Goal: Task Accomplishment & Management: Manage account settings

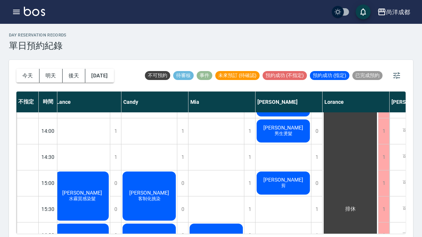
scroll to position [200, 1]
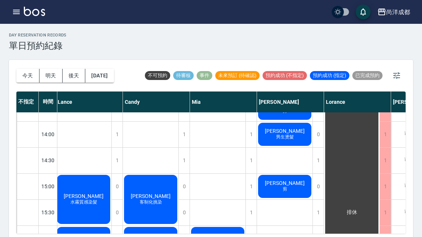
click at [114, 72] on button "2025/10/15" at bounding box center [99, 76] width 28 height 14
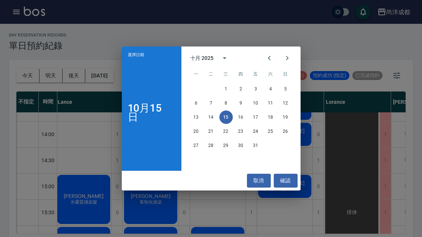
click at [258, 114] on button "17" at bounding box center [255, 117] width 13 height 13
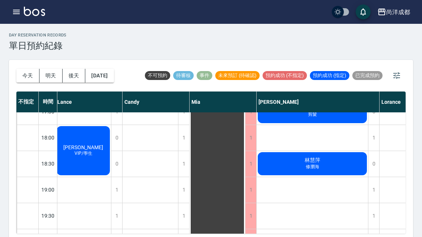
scroll to position [405, 2]
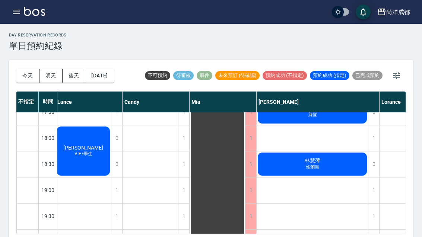
click at [374, 181] on div "1" at bounding box center [373, 191] width 11 height 26
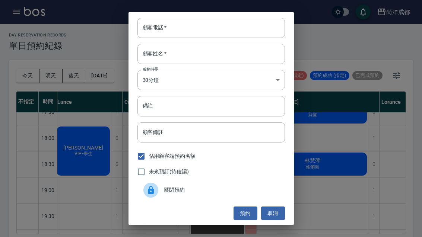
click at [175, 28] on input "顧客電話   *" at bounding box center [212, 28] width 148 height 20
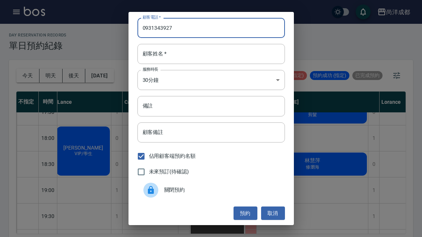
type input "0931343927"
click at [197, 50] on input "顧客姓名   *" at bounding box center [212, 54] width 148 height 20
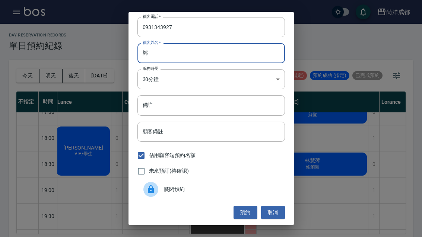
type input "鄭"
click at [343, 49] on div "顧客電話   * 0931343927 顧客電話   * 顧客姓名   * 鄭 顧客姓名   * 服務時長 30分鐘 1 服務時長 備註 備註 顧客備註 顧客…" at bounding box center [211, 118] width 422 height 237
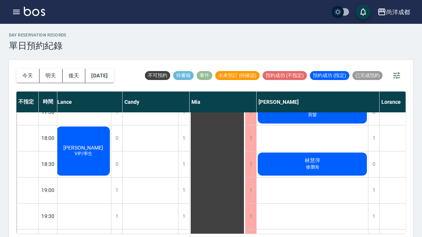
click at [370, 186] on div "1" at bounding box center [373, 191] width 11 height 26
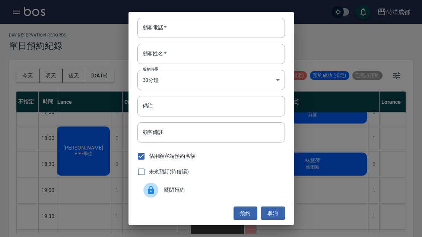
click at [185, 26] on input "顧客電話   *" at bounding box center [212, 28] width 148 height 20
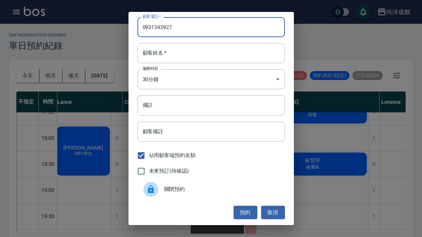
type input "0931343927"
click at [189, 49] on input "顧客姓名   *" at bounding box center [212, 53] width 148 height 20
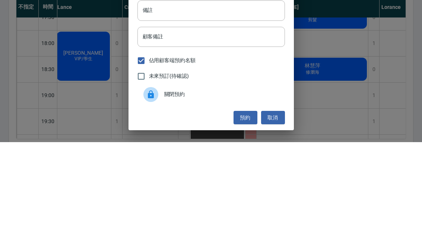
type input "鄭"
click at [215, 95] on input "備註" at bounding box center [212, 105] width 148 height 20
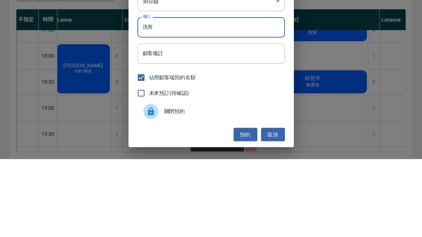
scroll to position [26, 0]
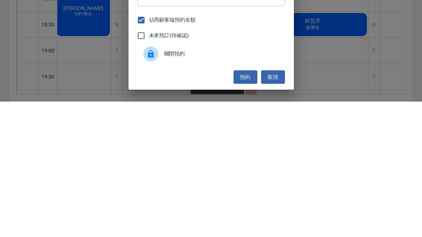
type input "洗剪"
click at [242, 206] on button "預約" at bounding box center [246, 213] width 24 height 14
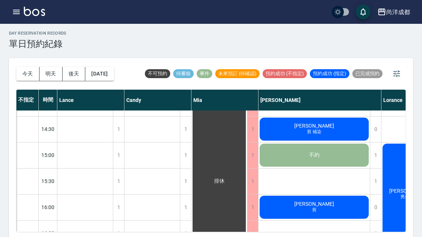
scroll to position [241, 0]
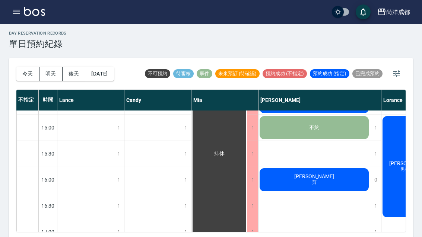
click at [25, 73] on button "今天" at bounding box center [27, 74] width 23 height 14
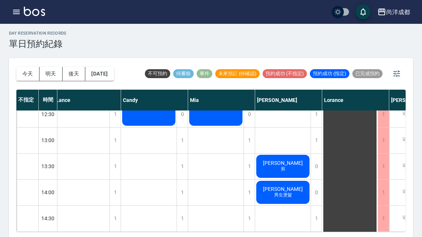
scroll to position [142, 3]
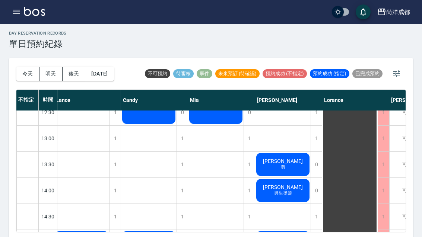
click at [285, 164] on span "蔡欣諭" at bounding box center [283, 161] width 43 height 6
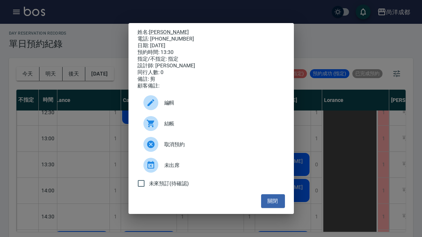
click at [280, 208] on button "關閉" at bounding box center [273, 202] width 24 height 14
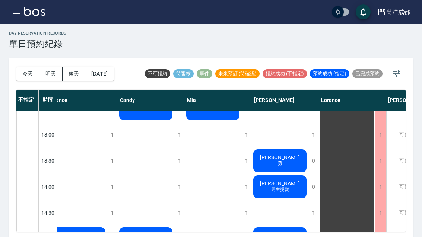
scroll to position [154, 8]
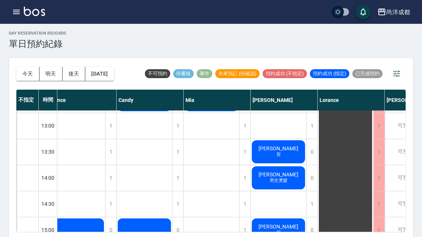
click at [110, 70] on button "2025/10/15" at bounding box center [99, 74] width 28 height 14
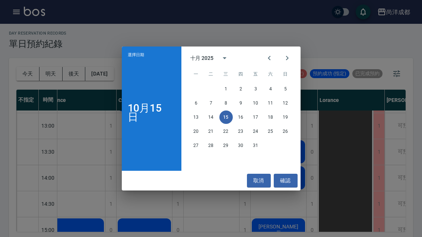
click at [286, 124] on button "19" at bounding box center [285, 117] width 13 height 13
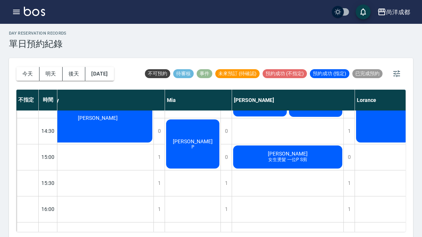
scroll to position [225, 90]
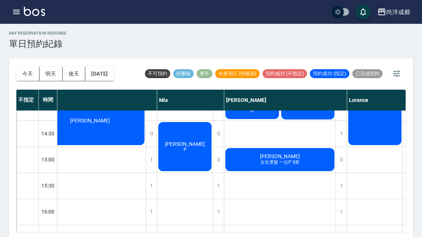
click at [341, 214] on div "1" at bounding box center [341, 212] width 11 height 26
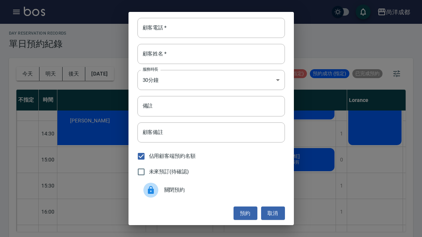
click at [239, 38] on input "顧客電話   *" at bounding box center [212, 28] width 148 height 20
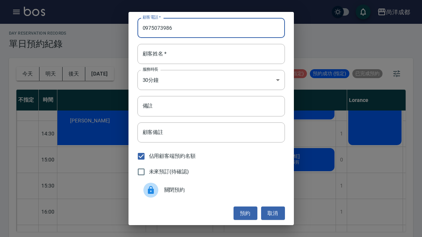
type input "0975073986"
click at [202, 63] on input "顧客姓名   *" at bounding box center [212, 54] width 148 height 20
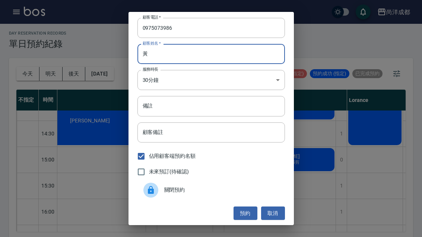
type input "黃"
click at [176, 116] on input "備註" at bounding box center [212, 106] width 148 height 20
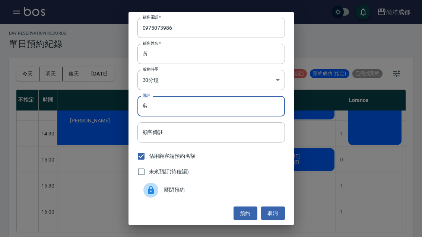
type input "剪"
click at [246, 221] on button "預約" at bounding box center [246, 214] width 24 height 14
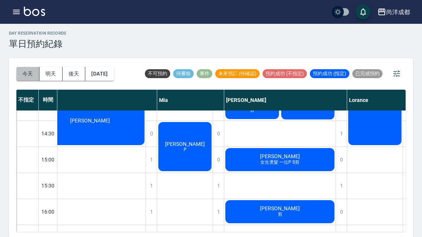
click at [20, 78] on button "今天" at bounding box center [27, 74] width 23 height 14
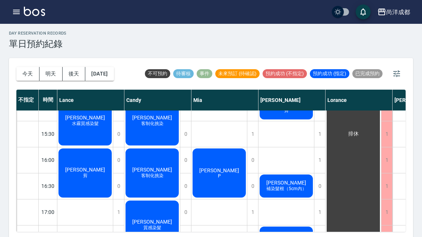
scroll to position [277, 0]
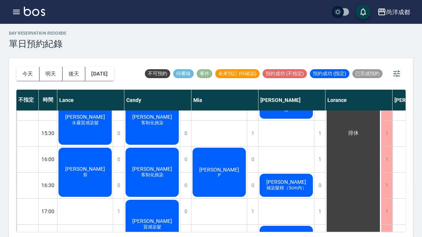
click at [48, 77] on button "明天" at bounding box center [51, 74] width 23 height 14
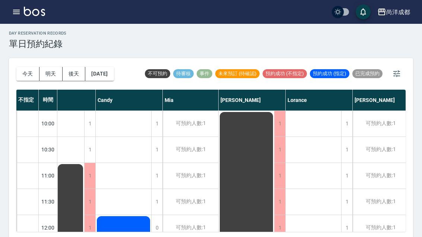
scroll to position [0, 57]
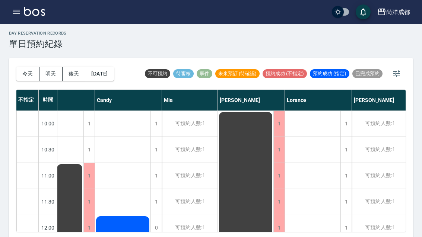
click at [112, 72] on button "2025/10/16" at bounding box center [99, 74] width 28 height 14
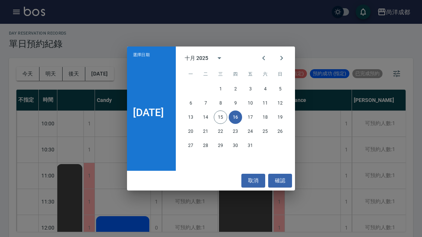
click at [256, 124] on button "17" at bounding box center [250, 117] width 13 height 13
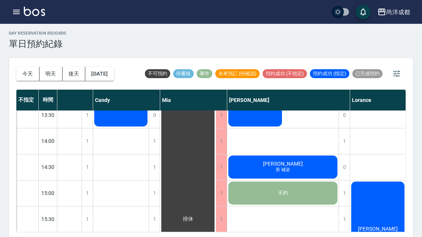
scroll to position [187, 32]
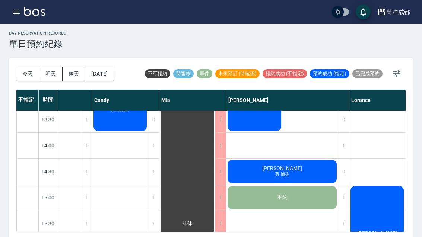
click at [345, 146] on div "1" at bounding box center [343, 146] width 11 height 26
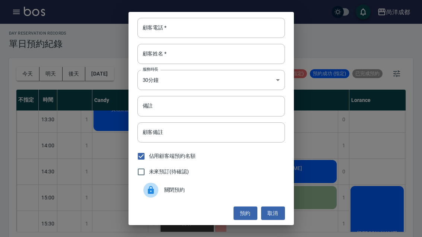
click at [251, 38] on input "顧客電話   *" at bounding box center [212, 28] width 148 height 20
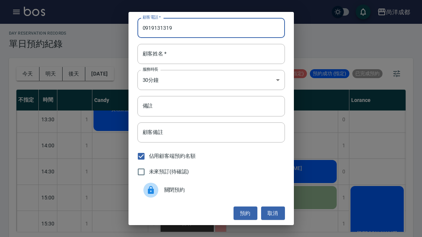
type input "0919131319"
click at [214, 61] on input "顧客姓名   *" at bounding box center [212, 54] width 148 height 20
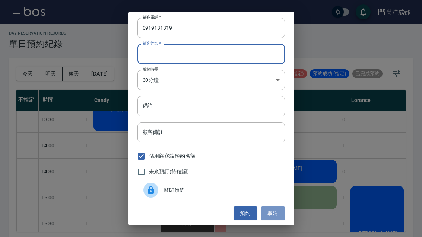
click at [278, 221] on button "取消" at bounding box center [273, 214] width 24 height 14
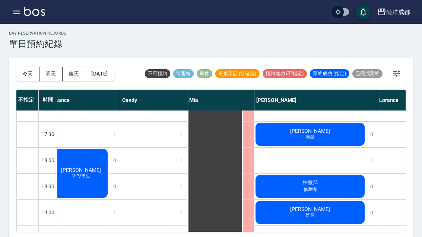
scroll to position [380, 4]
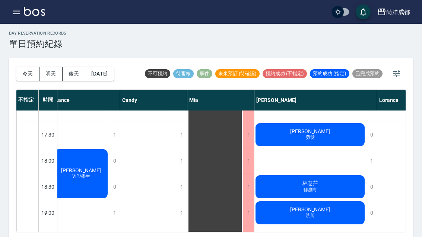
click at [369, 157] on div "1" at bounding box center [371, 161] width 11 height 26
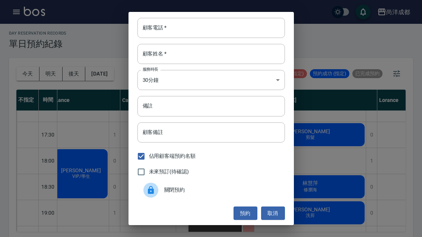
click at [225, 38] on input "顧客電話   *" at bounding box center [212, 28] width 148 height 20
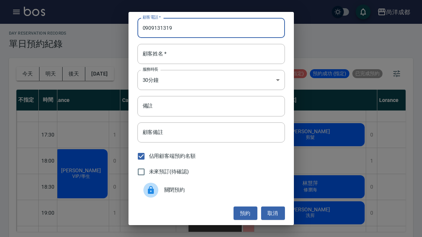
type input "0909131319"
click at [209, 63] on input "顧客姓名   *" at bounding box center [212, 54] width 148 height 20
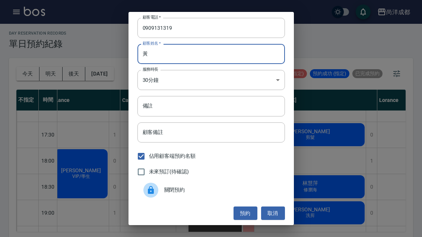
type input "黃"
click at [200, 115] on input "備註" at bounding box center [212, 106] width 148 height 20
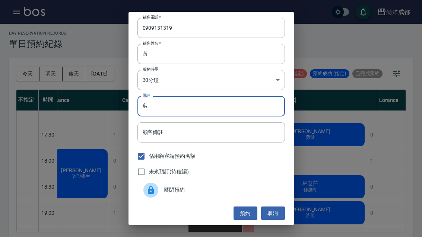
type input "剪"
click at [245, 221] on button "預約" at bounding box center [246, 214] width 24 height 14
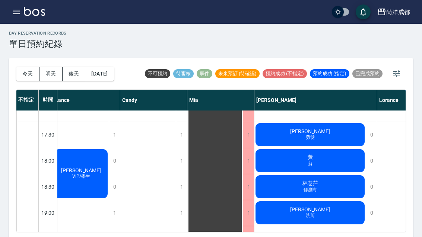
click at [114, 68] on button "2025/10/17" at bounding box center [99, 74] width 28 height 14
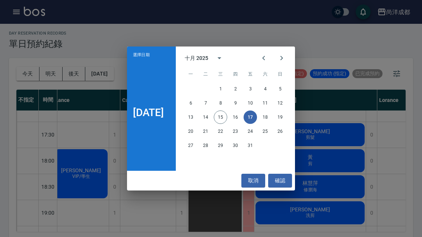
click at [291, 188] on button "確認" at bounding box center [280, 181] width 24 height 14
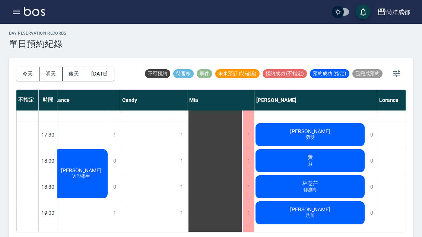
click at [21, 78] on button "今天" at bounding box center [27, 74] width 23 height 14
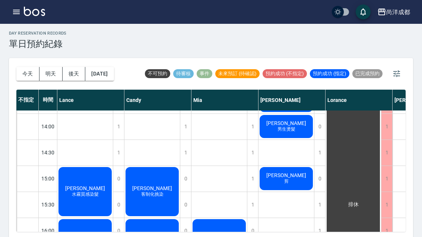
scroll to position [224, 0]
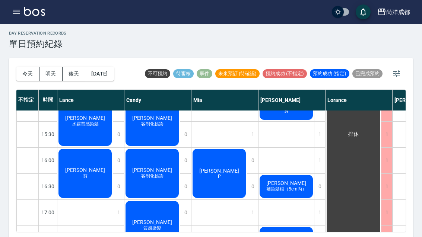
click at [113, 76] on button "2025/10/15" at bounding box center [99, 74] width 28 height 14
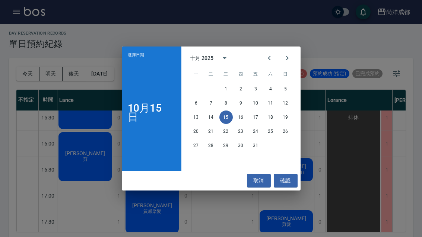
scroll to position [294, 0]
click at [105, 237] on div "選擇日期 10月15日 十月 2025 一 二 三 四 五 六 日 1 2 3 4 5 6 7 8 9 10 11 12 13 14 15 16 17 18 …" at bounding box center [211, 118] width 422 height 237
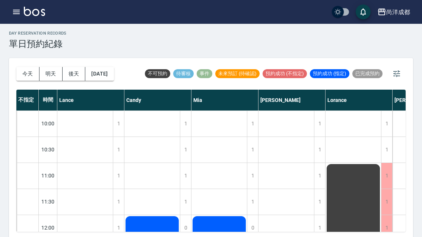
scroll to position [-6, 0]
click at [26, 78] on button "今天" at bounding box center [27, 74] width 23 height 14
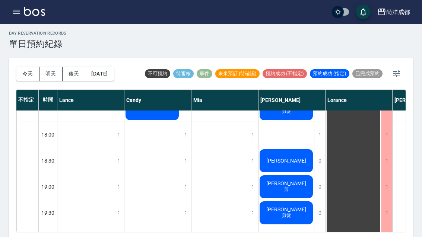
scroll to position [405, 0]
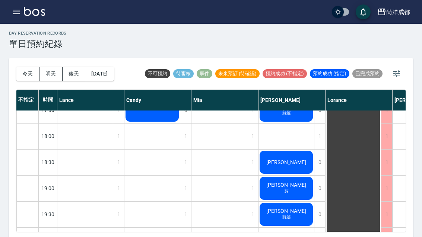
click at [107, 72] on button "2025/10/15" at bounding box center [99, 74] width 28 height 14
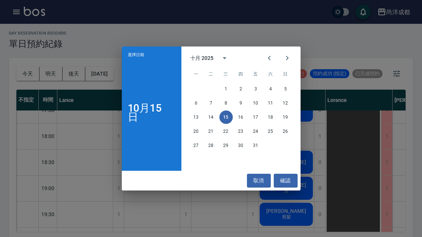
click at [258, 124] on button "17" at bounding box center [255, 117] width 13 height 13
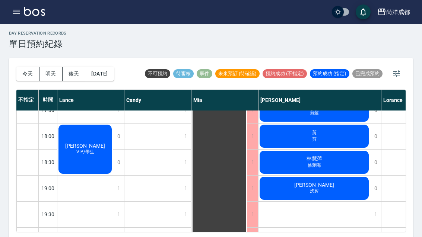
scroll to position [405, 0]
click at [114, 73] on button "2025/10/17" at bounding box center [99, 74] width 28 height 14
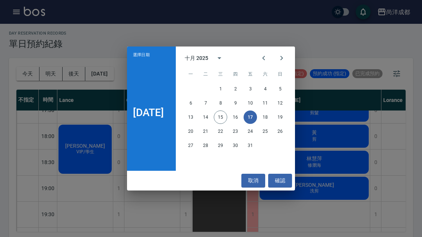
click at [253, 188] on button "取消" at bounding box center [254, 181] width 24 height 14
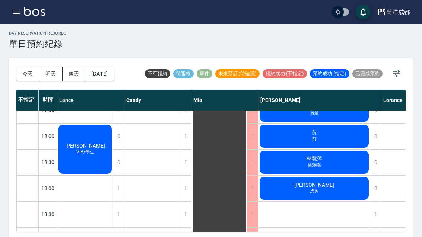
click at [379, 213] on div "1" at bounding box center [375, 215] width 11 height 26
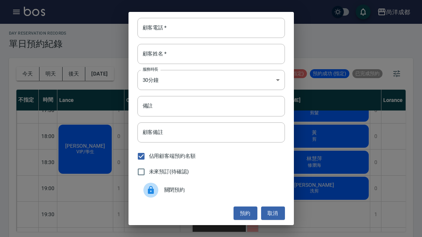
click at [240, 34] on input "顧客電話   *" at bounding box center [212, 28] width 148 height 20
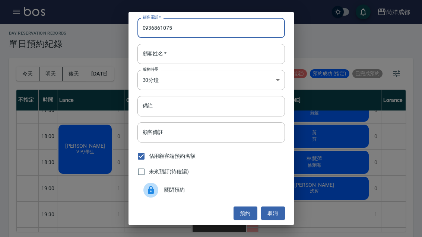
type input "0936861075"
click at [211, 64] on input "顧客姓名   *" at bounding box center [212, 54] width 148 height 20
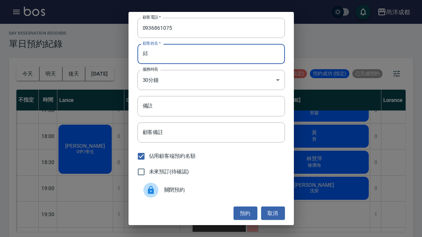
type input "邱"
click at [191, 116] on input "備註" at bounding box center [212, 106] width 148 height 20
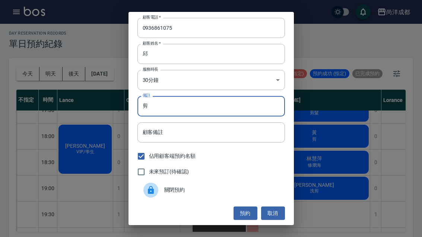
type input "剪"
click at [245, 221] on button "預約" at bounding box center [246, 214] width 24 height 14
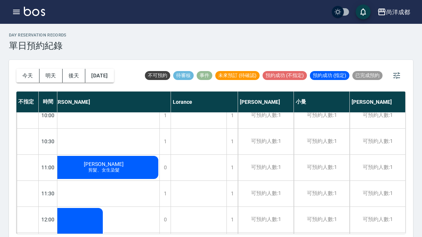
scroll to position [10, 211]
click at [33, 78] on button "今天" at bounding box center [27, 76] width 23 height 14
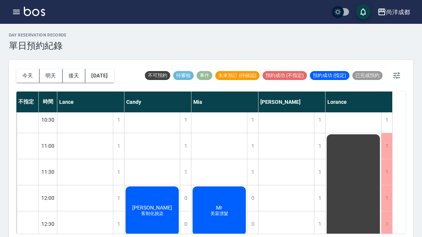
scroll to position [7, 0]
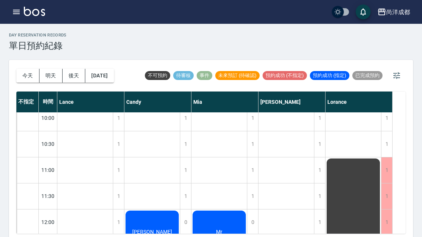
click at [389, 79] on button "button" at bounding box center [397, 76] width 18 height 18
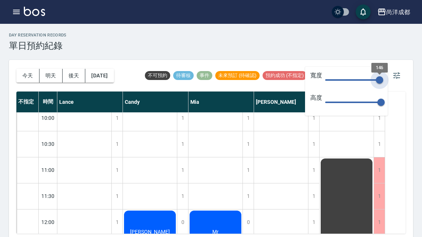
type input "148"
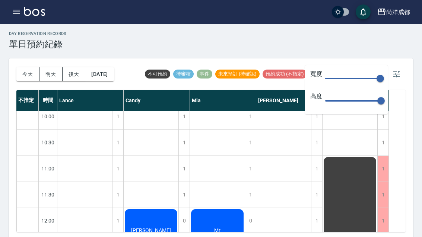
scroll to position [2, 0]
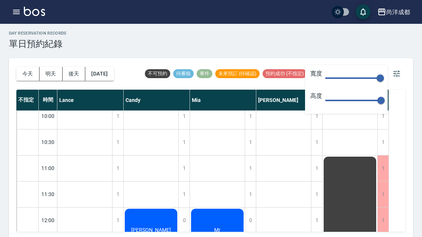
click at [395, 75] on icon "button" at bounding box center [396, 73] width 9 height 9
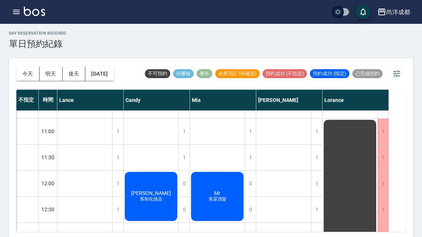
scroll to position [58, 0]
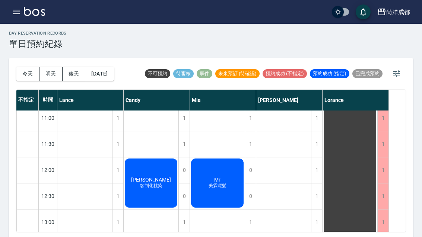
click at [114, 69] on button "2025/10/15" at bounding box center [99, 74] width 28 height 14
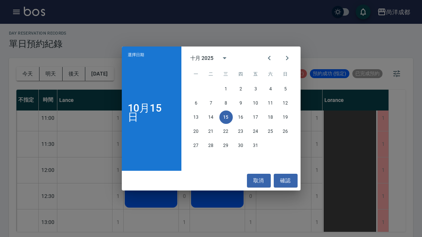
click at [286, 87] on button "5" at bounding box center [285, 88] width 13 height 13
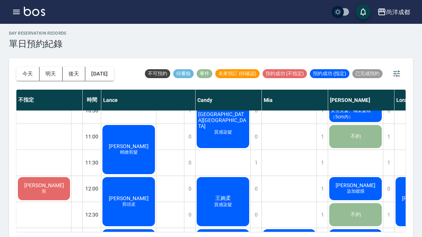
scroll to position [40, 0]
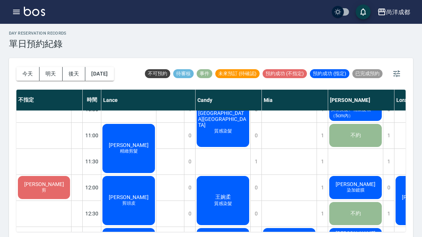
click at [131, 142] on span "陳秋伶" at bounding box center [128, 145] width 43 height 6
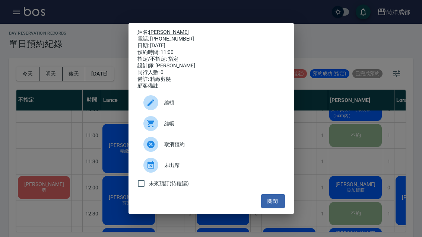
click at [271, 208] on button "關閉" at bounding box center [273, 202] width 24 height 14
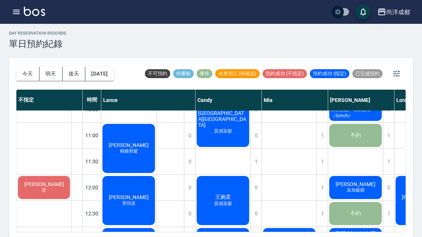
click at [130, 201] on span "游耀萱" at bounding box center [128, 198] width 43 height 6
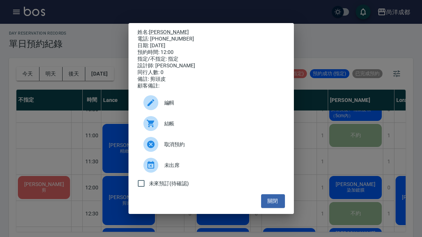
click at [284, 205] on button "關閉" at bounding box center [273, 202] width 24 height 14
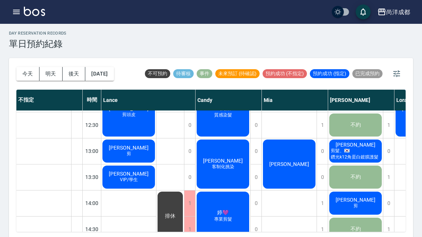
scroll to position [130, 0]
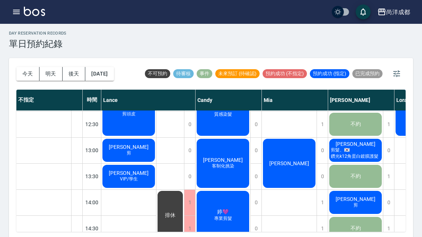
click at [141, 148] on div "廖治凱 剪" at bounding box center [128, 150] width 55 height 25
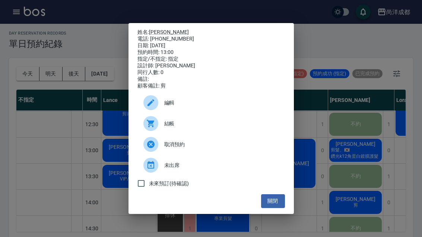
click at [274, 208] on button "關閉" at bounding box center [273, 202] width 24 height 14
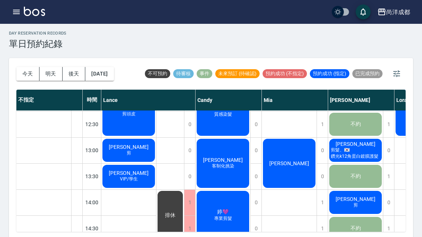
click at [133, 181] on span "VIP/學生" at bounding box center [129, 179] width 21 height 6
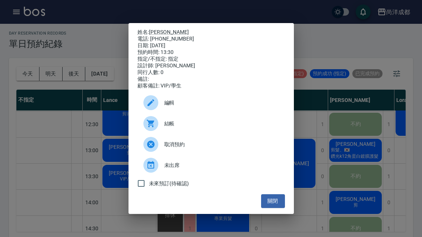
click at [160, 29] on link "林峻徹" at bounding box center [169, 32] width 40 height 6
click at [270, 208] on button "關閉" at bounding box center [273, 202] width 24 height 14
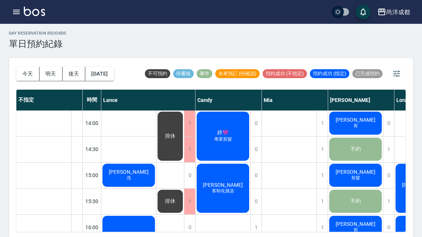
scroll to position [209, 0]
click at [139, 179] on div "徐子芹 洗" at bounding box center [128, 175] width 55 height 25
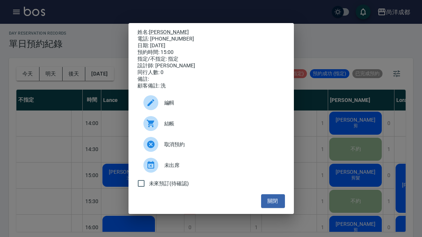
click at [275, 207] on button "關閉" at bounding box center [273, 202] width 24 height 14
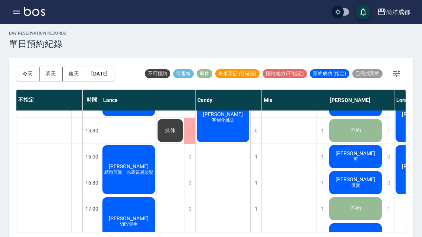
scroll to position [273, 0]
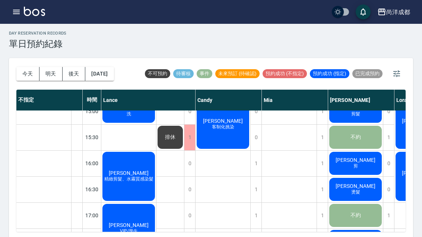
click at [139, 175] on span "朱陳家星" at bounding box center [128, 173] width 43 height 6
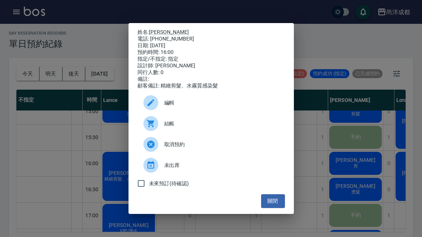
click at [275, 208] on button "關閉" at bounding box center [273, 202] width 24 height 14
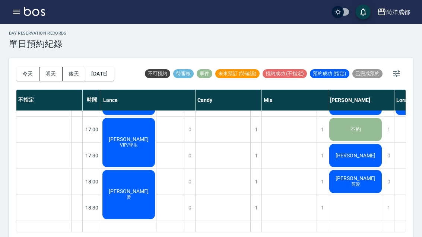
scroll to position [360, 0]
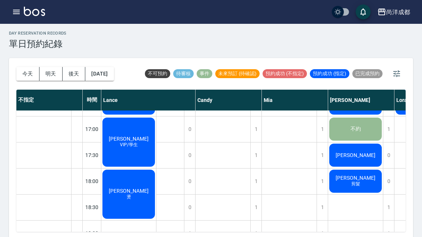
click at [138, 153] on div "蔡忠宏 VIP/學生" at bounding box center [128, 142] width 55 height 51
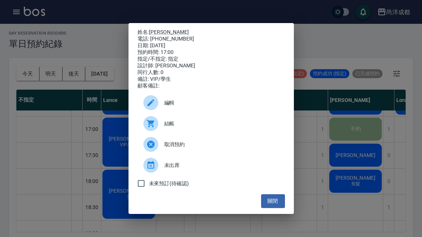
click at [275, 208] on button "關閉" at bounding box center [273, 202] width 24 height 14
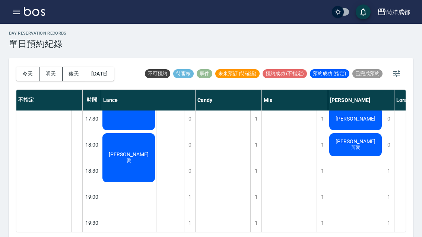
scroll to position [397, 0]
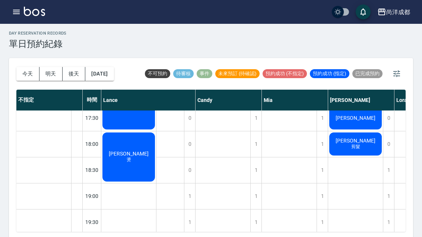
click at [132, 159] on span "燙" at bounding box center [128, 160] width 7 height 6
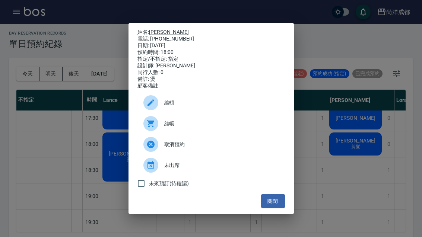
click at [278, 208] on button "關閉" at bounding box center [273, 202] width 24 height 14
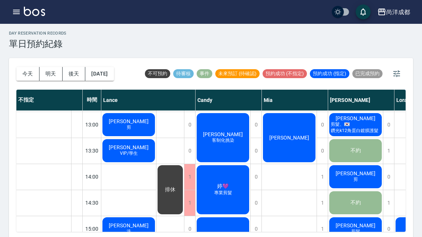
scroll to position [155, 0]
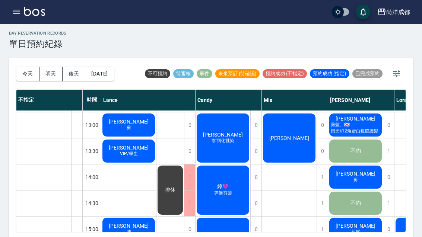
click at [114, 73] on button "2025/10/05" at bounding box center [99, 74] width 28 height 14
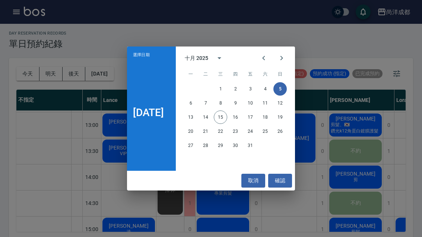
click at [189, 102] on button "6" at bounding box center [190, 103] width 13 height 13
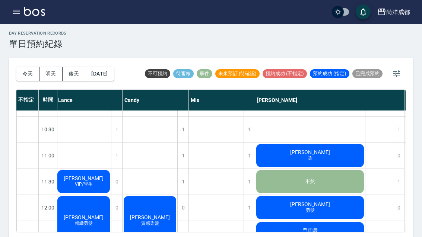
scroll to position [18, 1]
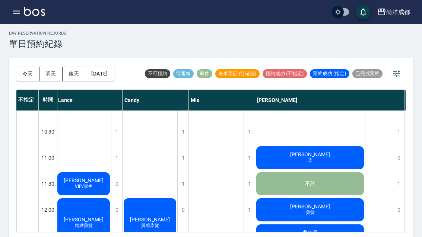
click at [95, 191] on div "賴建勳 VIP/學生" at bounding box center [83, 183] width 55 height 25
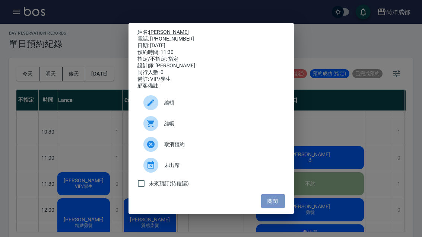
click at [271, 206] on button "關閉" at bounding box center [273, 202] width 24 height 14
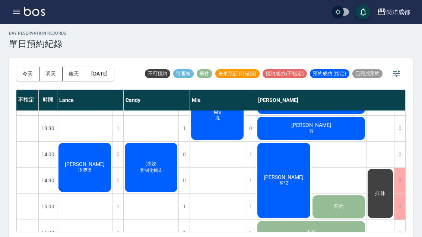
scroll to position [178, 0]
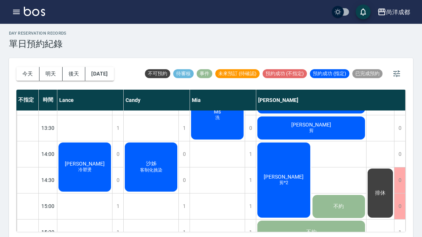
click at [86, 177] on div "廖峯德 冷塑燙" at bounding box center [84, 167] width 55 height 51
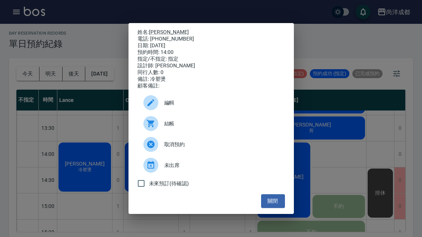
click at [275, 203] on button "關閉" at bounding box center [273, 202] width 24 height 14
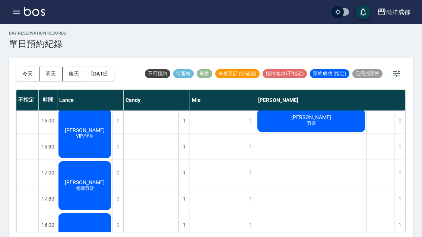
scroll to position [309, 0]
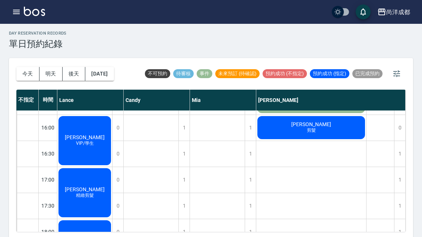
click at [92, 130] on div "李寧寍 VIP/學生" at bounding box center [84, 140] width 55 height 51
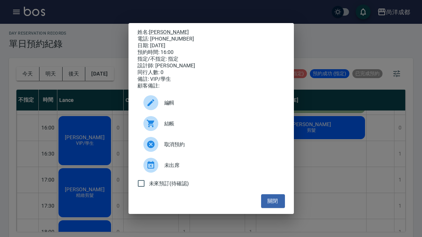
click at [275, 208] on button "關閉" at bounding box center [273, 202] width 24 height 14
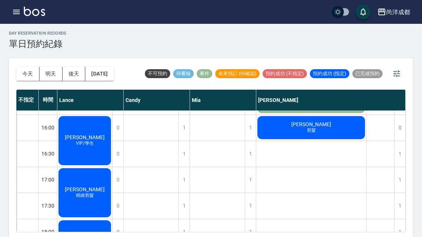
click at [88, 198] on span "精緻剪髮" at bounding box center [85, 196] width 21 height 6
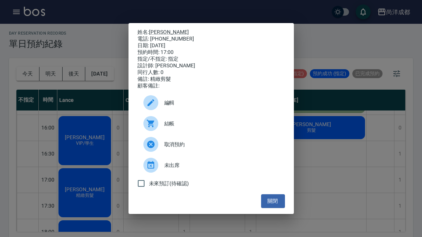
click at [275, 208] on button "關閉" at bounding box center [273, 202] width 24 height 14
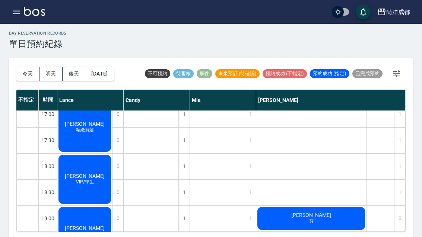
scroll to position [375, 0]
click at [91, 190] on div "黃慶中 VIP/學生" at bounding box center [84, 179] width 55 height 51
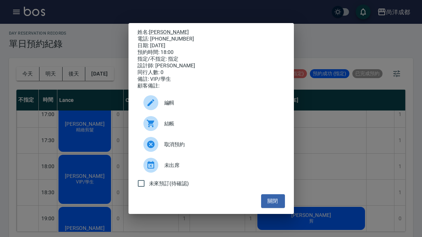
click at [273, 192] on div "未來預訂(待確認)" at bounding box center [212, 184] width 148 height 16
click at [272, 208] on button "關閉" at bounding box center [273, 202] width 24 height 14
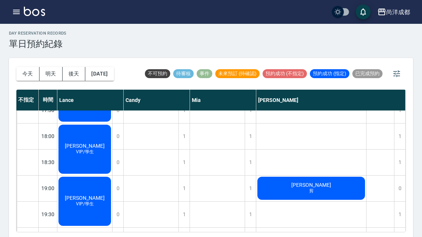
scroll to position [405, 0]
click at [84, 206] on span "VIP/學生" at bounding box center [85, 204] width 21 height 6
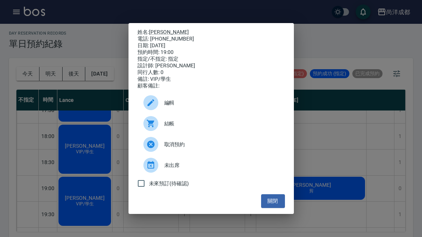
click at [269, 208] on button "關閉" at bounding box center [273, 202] width 24 height 14
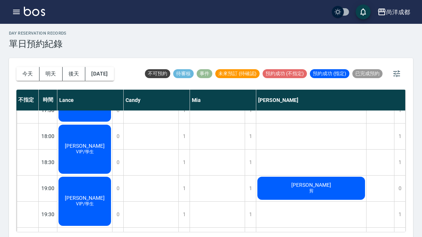
scroll to position [26, 0]
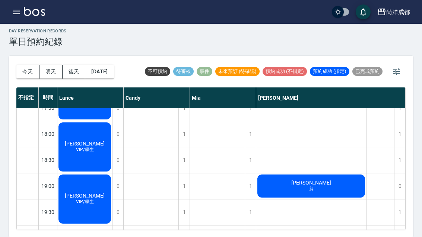
click at [114, 65] on button "2025/10/06" at bounding box center [99, 72] width 28 height 14
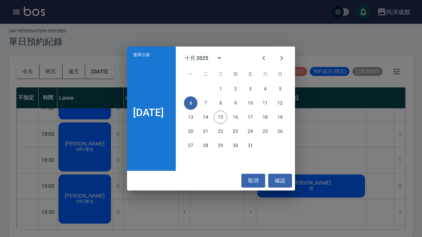
click at [211, 105] on button "7" at bounding box center [205, 103] width 13 height 13
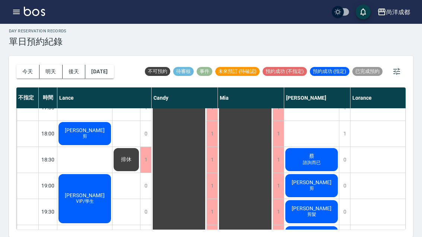
scroll to position [405, 0]
click at [94, 122] on div "周煒傑 剪" at bounding box center [84, 134] width 55 height 25
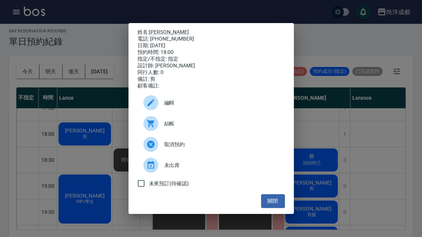
click at [269, 208] on button "關閉" at bounding box center [273, 202] width 24 height 14
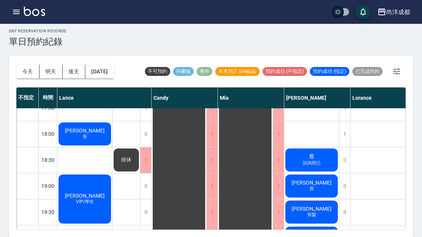
click at [80, 193] on span "陳金賢" at bounding box center [84, 196] width 43 height 6
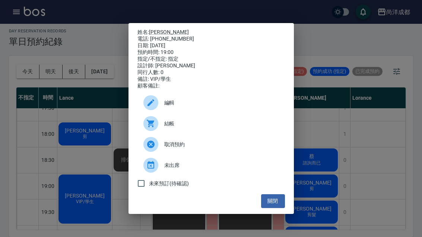
click at [275, 208] on button "關閉" at bounding box center [273, 202] width 24 height 14
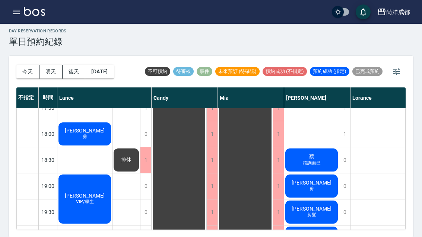
click at [23, 65] on button "今天" at bounding box center [27, 72] width 23 height 14
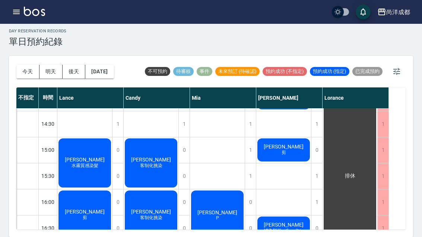
scroll to position [219, 0]
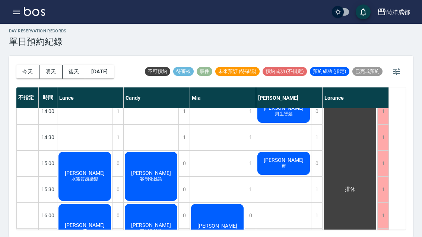
click at [111, 65] on button "2025/10/15" at bounding box center [99, 72] width 28 height 14
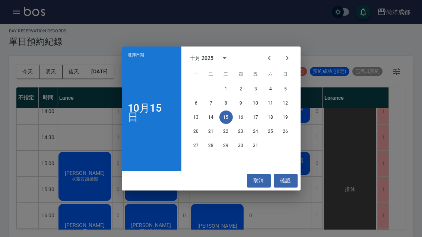
click at [224, 107] on button "8" at bounding box center [226, 103] width 13 height 13
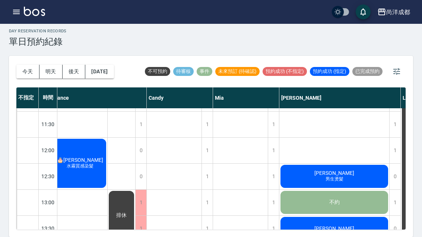
scroll to position [75, 5]
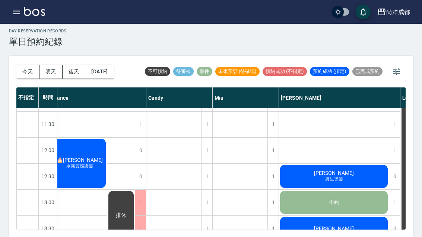
click at [83, 157] on span "🎂 高廉傑" at bounding box center [79, 160] width 49 height 6
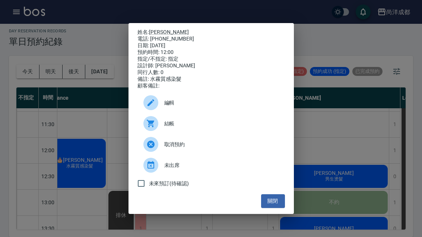
click at [278, 208] on button "關閉" at bounding box center [273, 202] width 24 height 14
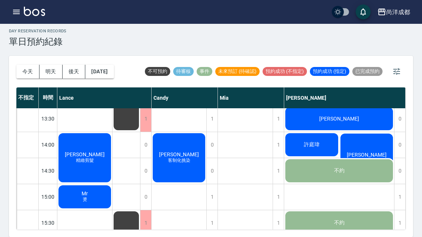
scroll to position [185, 0]
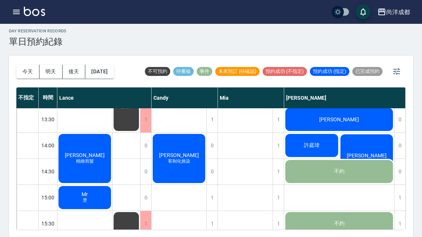
click at [96, 146] on div "張雅荃 精緻剪髮" at bounding box center [84, 158] width 55 height 51
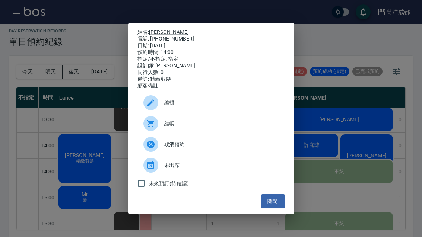
click at [273, 206] on button "關閉" at bounding box center [273, 202] width 24 height 14
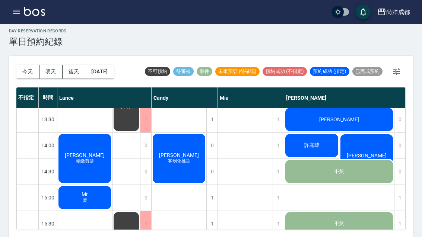
click at [98, 185] on div "Mr 燙" at bounding box center [84, 197] width 55 height 25
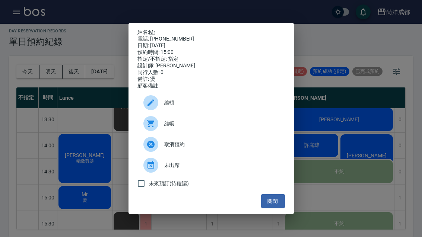
click at [273, 208] on button "關閉" at bounding box center [273, 202] width 24 height 14
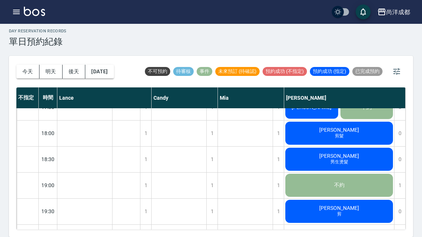
scroll to position [405, 0]
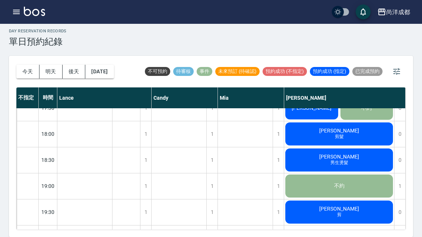
click at [25, 65] on button "今天" at bounding box center [27, 72] width 23 height 14
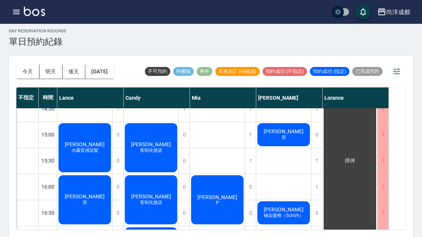
scroll to position [248, 0]
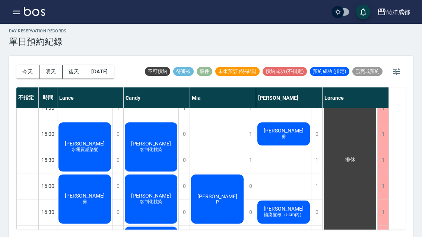
click at [88, 141] on span "[PERSON_NAME]" at bounding box center [84, 144] width 43 height 6
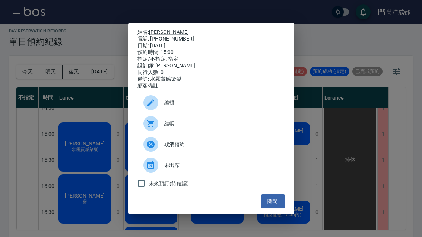
click at [154, 29] on link "[PERSON_NAME]" at bounding box center [169, 32] width 40 height 6
click at [278, 208] on button "關閉" at bounding box center [273, 202] width 24 height 14
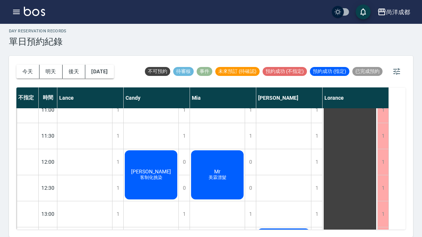
scroll to position [61, 0]
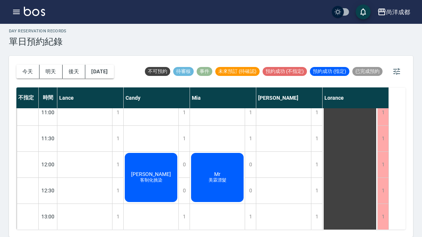
click at [21, 65] on button "今天" at bounding box center [27, 72] width 23 height 14
click at [25, 65] on button "今天" at bounding box center [27, 72] width 23 height 14
click at [24, 65] on button "今天" at bounding box center [27, 72] width 23 height 14
click at [25, 65] on button "今天" at bounding box center [27, 72] width 23 height 14
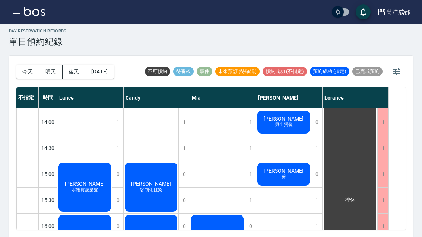
scroll to position [206, 0]
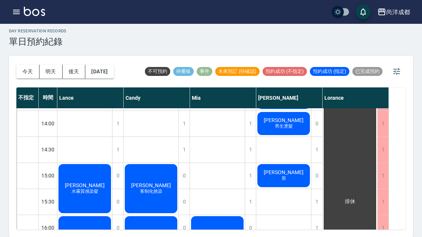
click at [294, 163] on div "章育翔 剪" at bounding box center [283, 175] width 55 height 25
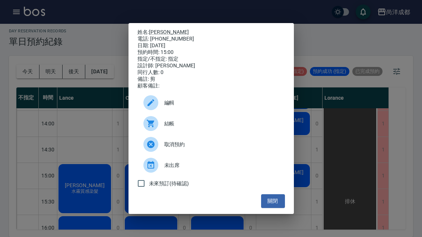
click at [309, 120] on div "姓名: 章育翔 電話: 0922496158 日期: 2025/10/15 預約時間: 15:00 指定/不指定: 指定 設計師: Benny 同行人數: 0…" at bounding box center [211, 118] width 422 height 237
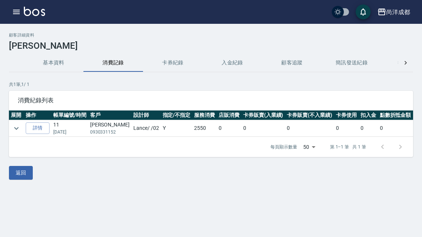
click at [38, 127] on link "詳情" at bounding box center [38, 129] width 24 height 12
